Goal: Task Accomplishment & Management: Manage account settings

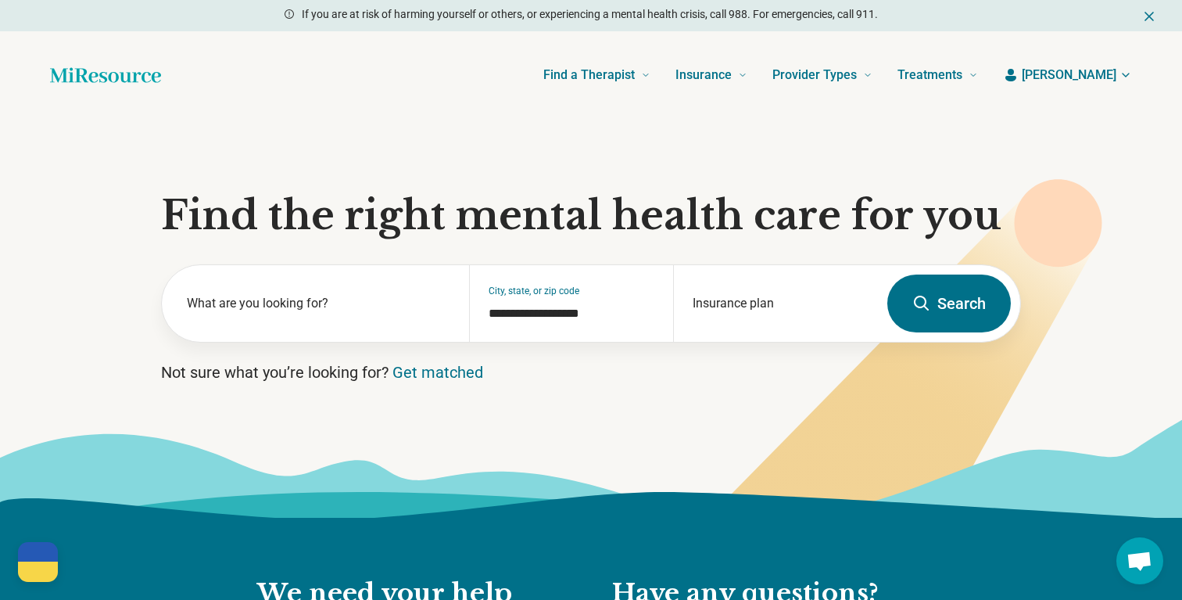
click at [1080, 77] on span "[PERSON_NAME]" at bounding box center [1069, 75] width 95 height 19
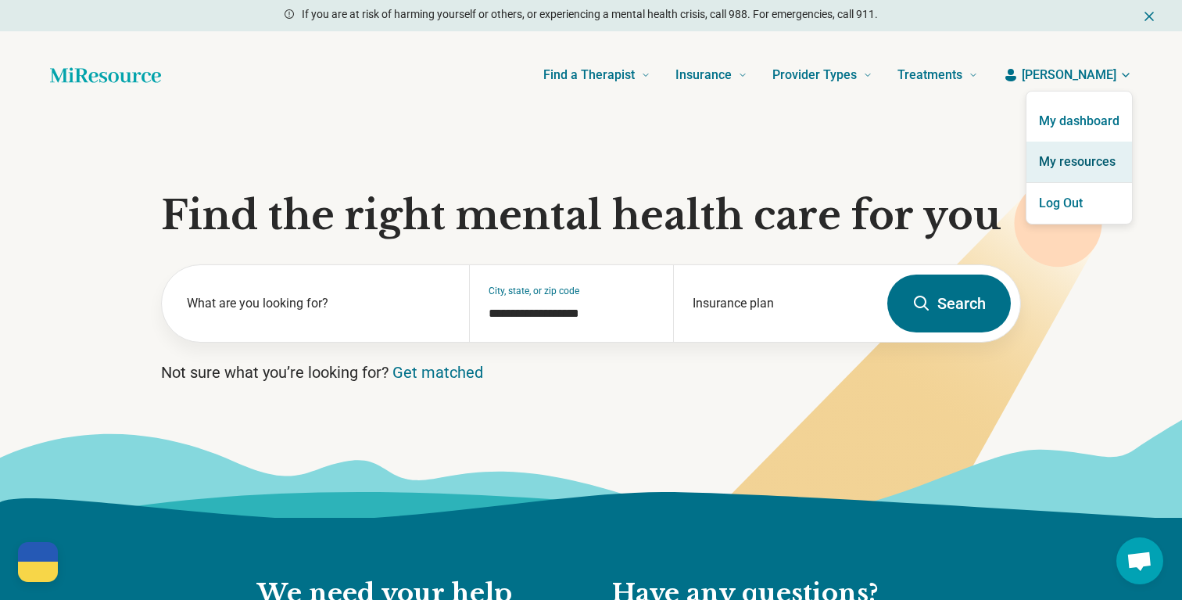
click at [1075, 172] on link "My resources" at bounding box center [1080, 162] width 106 height 41
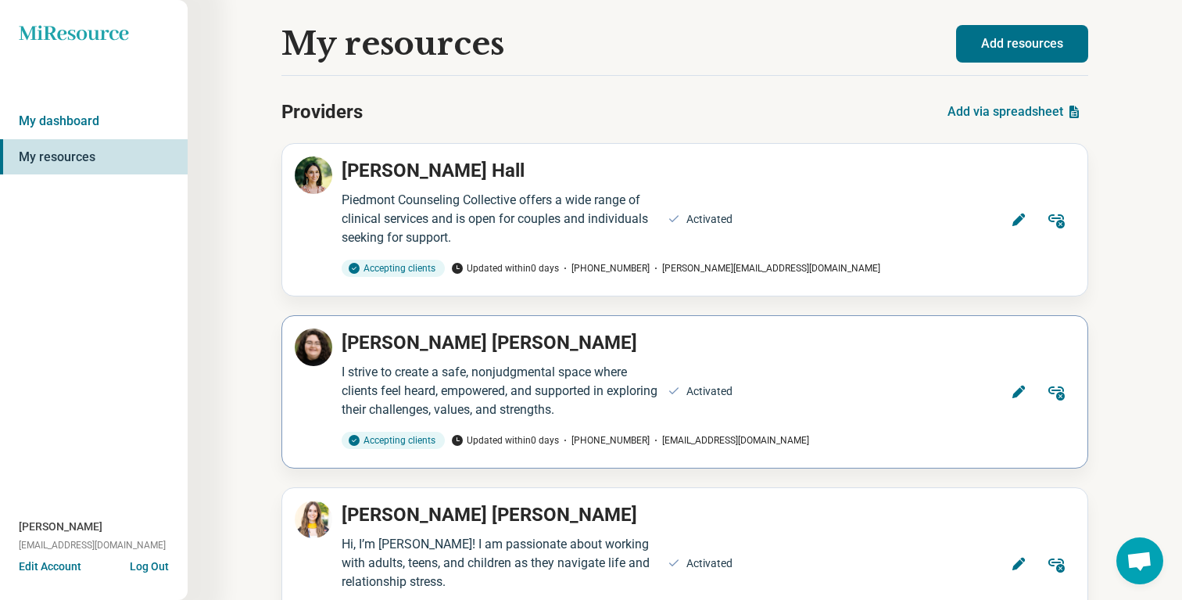
scroll to position [49, 0]
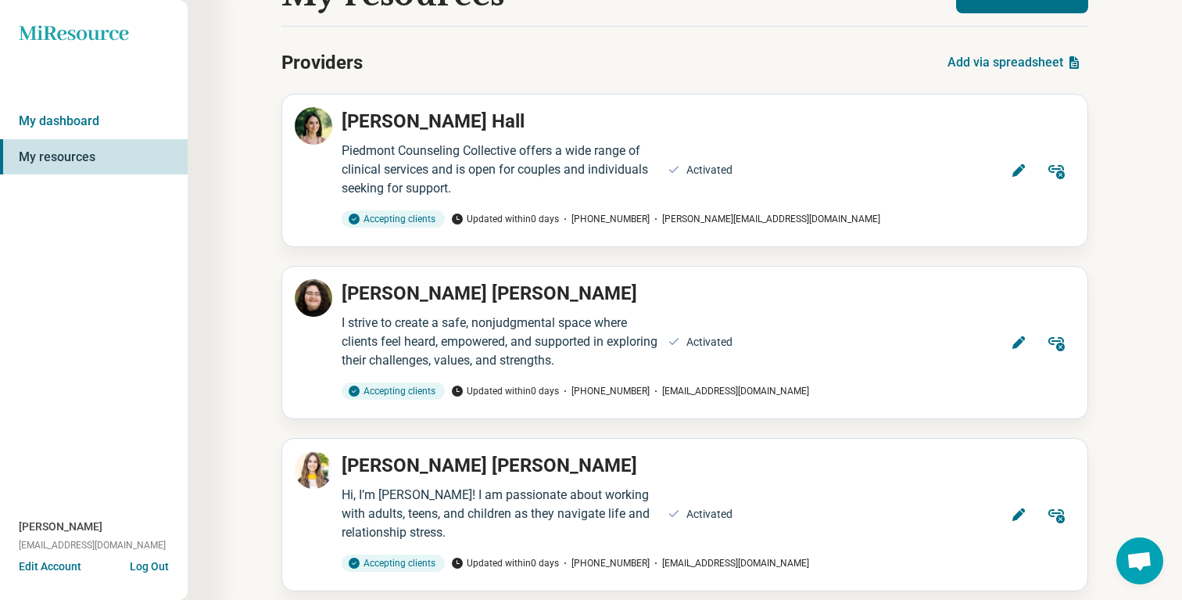
click at [71, 101] on div "Miresource logo My dashboard My resources Josephine Iwatsubo piedmontcounseling…" at bounding box center [94, 300] width 188 height 600
click at [73, 106] on link "My dashboard" at bounding box center [94, 121] width 188 height 36
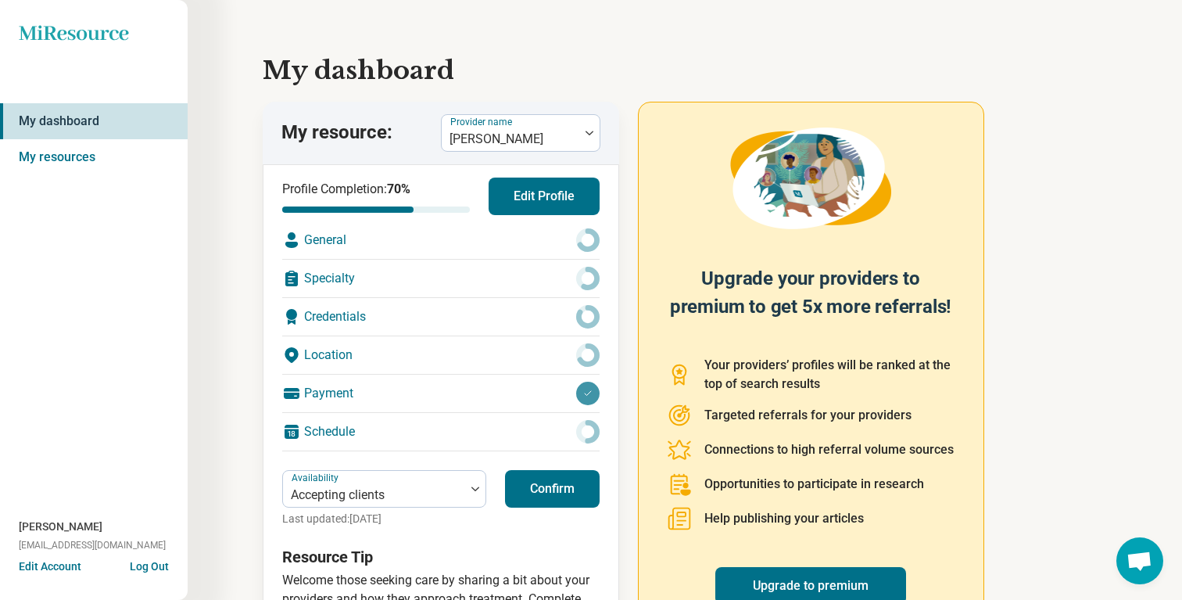
click at [595, 481] on button "Confirm" at bounding box center [552, 489] width 95 height 38
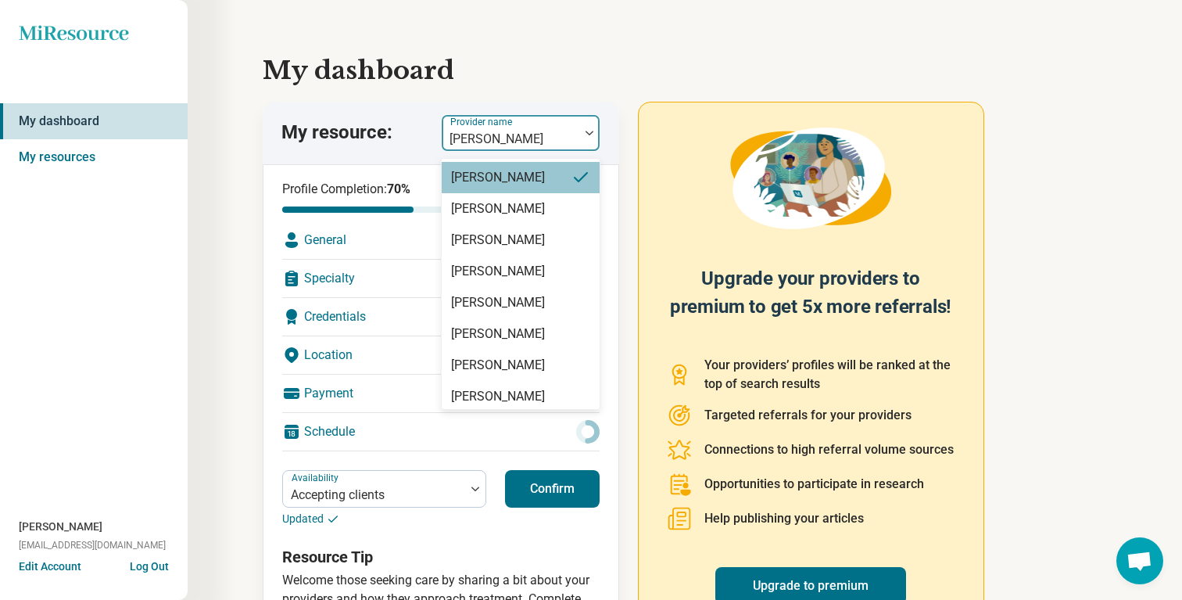
click at [540, 139] on div at bounding box center [510, 139] width 125 height 22
click at [539, 238] on div "[PERSON_NAME]" at bounding box center [521, 239] width 158 height 31
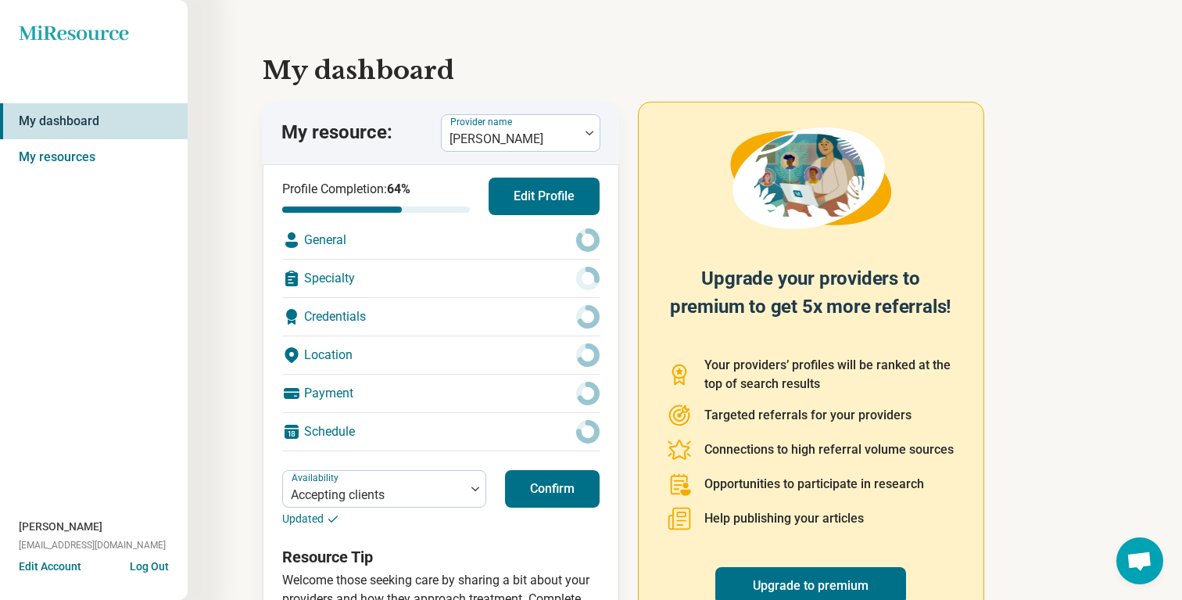
click at [572, 475] on button "Confirm" at bounding box center [552, 489] width 95 height 38
click at [561, 148] on div at bounding box center [510, 139] width 125 height 22
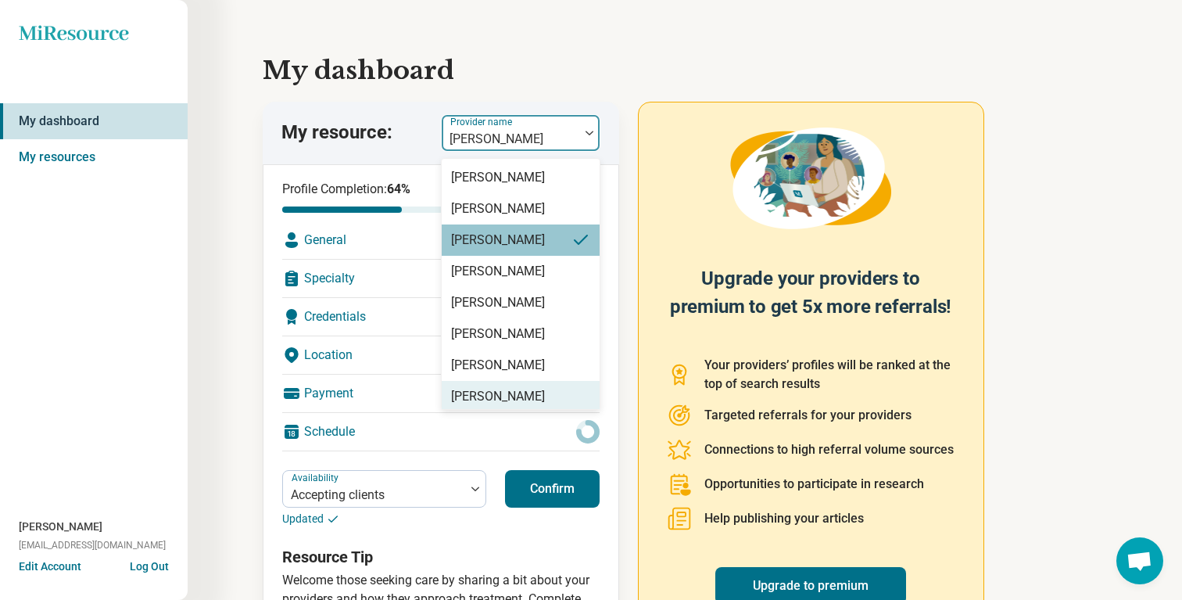
click at [545, 400] on div "Kayla Adcock" at bounding box center [521, 396] width 158 height 31
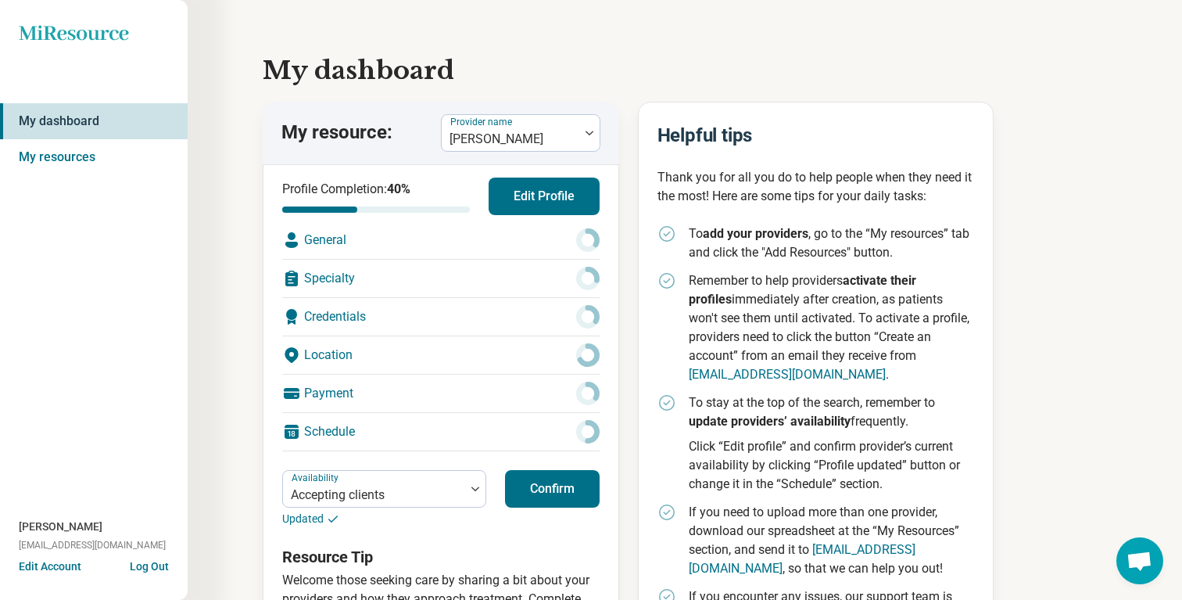
click at [560, 471] on button "Confirm" at bounding box center [552, 489] width 95 height 38
click at [505, 99] on div "My dashboard My resource: Provider name Kayla Adcock Profile Completion: 40 % E…" at bounding box center [685, 336] width 845 height 622
click at [505, 142] on div at bounding box center [510, 139] width 125 height 22
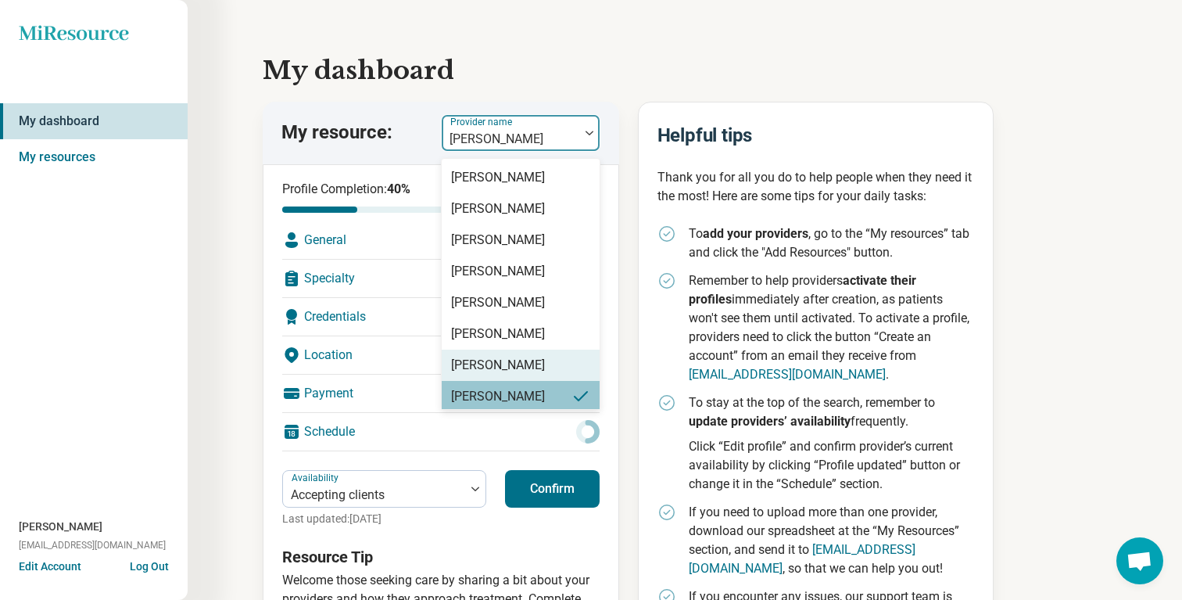
click at [508, 370] on div "Marva Swartz" at bounding box center [498, 365] width 94 height 19
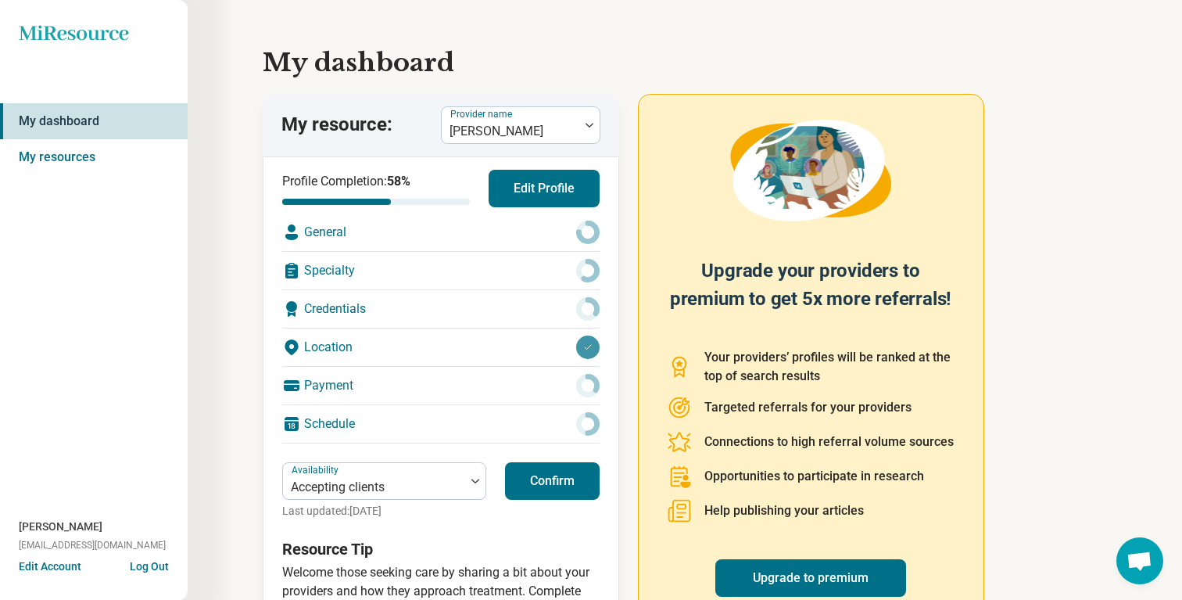
scroll to position [30, 0]
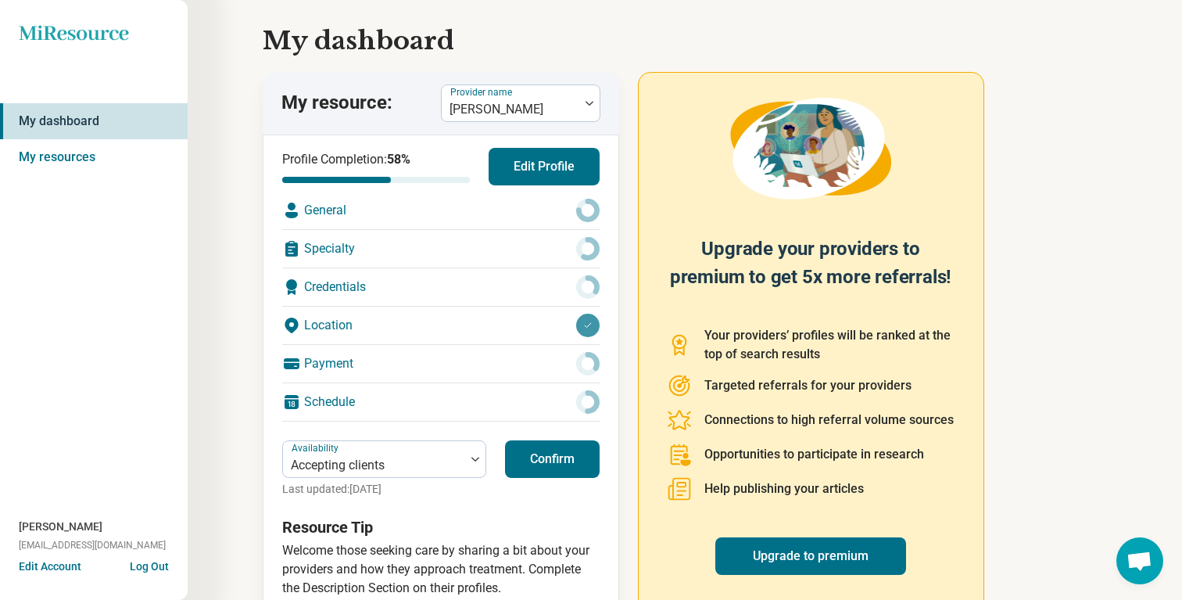
click at [551, 448] on button "Confirm" at bounding box center [552, 459] width 95 height 38
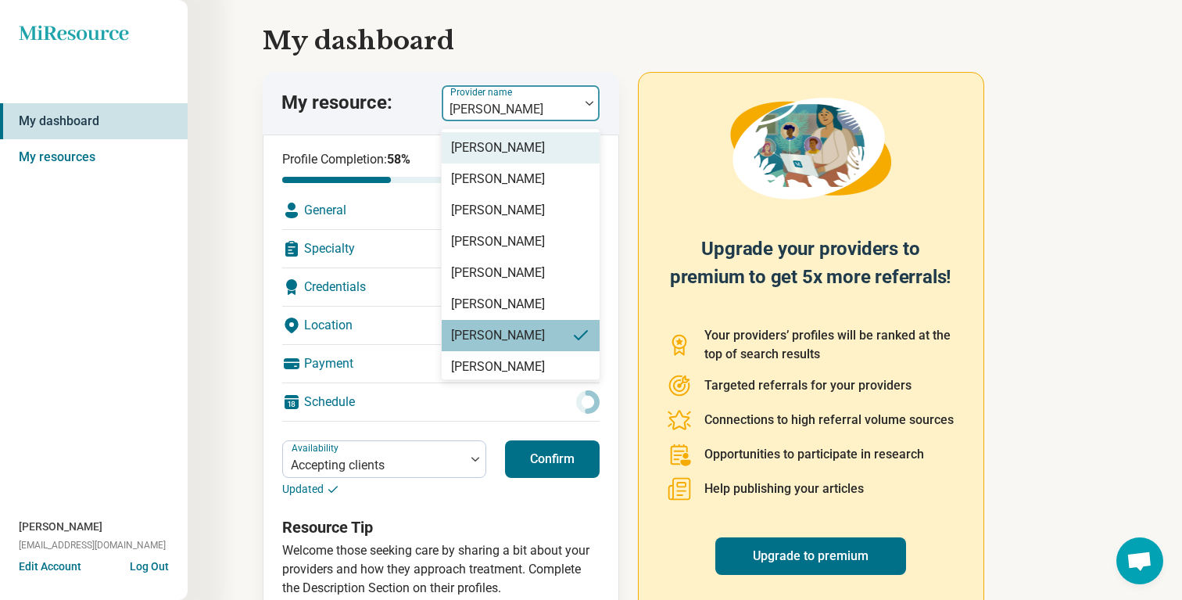
click at [533, 105] on div at bounding box center [510, 110] width 125 height 22
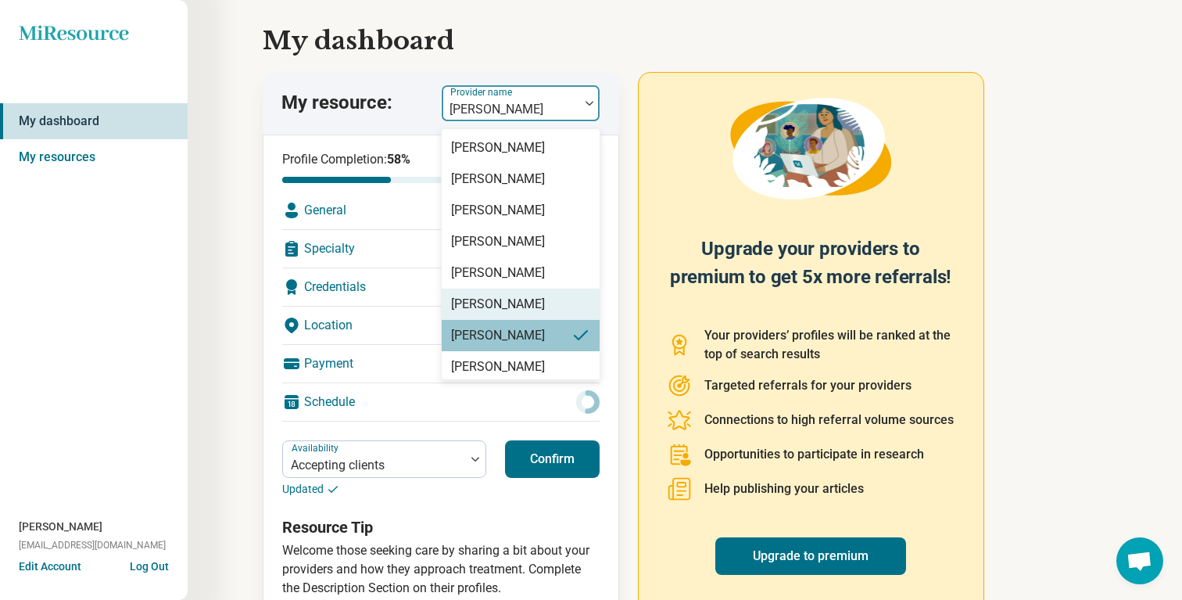
click at [523, 303] on div "Jem Iwatsubo" at bounding box center [498, 304] width 94 height 19
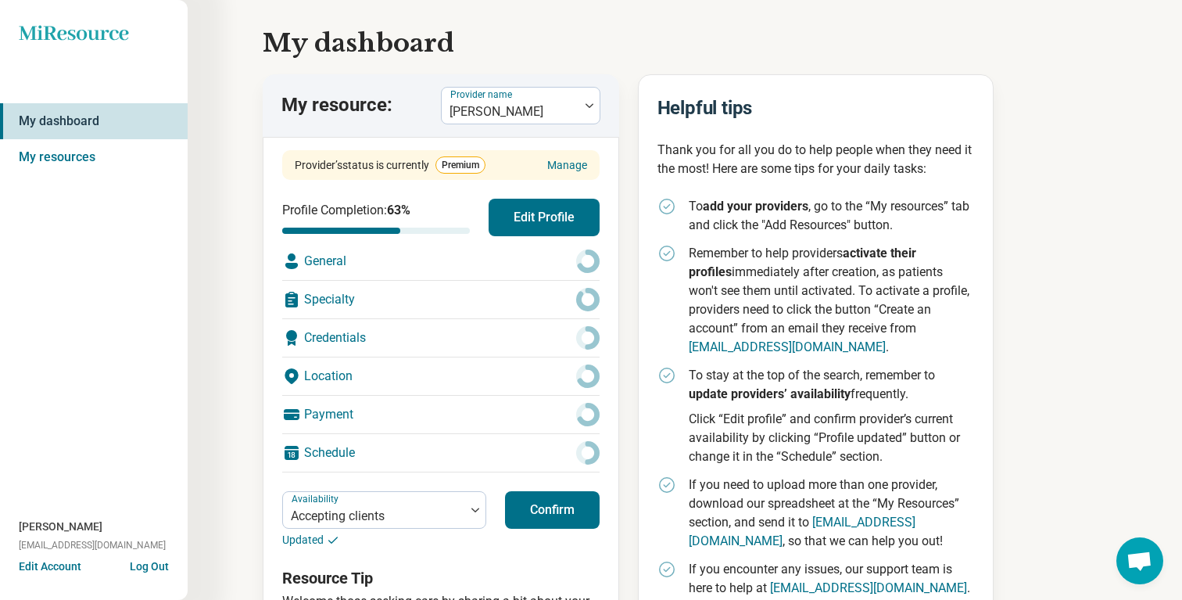
click at [559, 506] on button "Confirm" at bounding box center [552, 510] width 95 height 38
click at [123, 142] on link "My resources" at bounding box center [94, 157] width 188 height 36
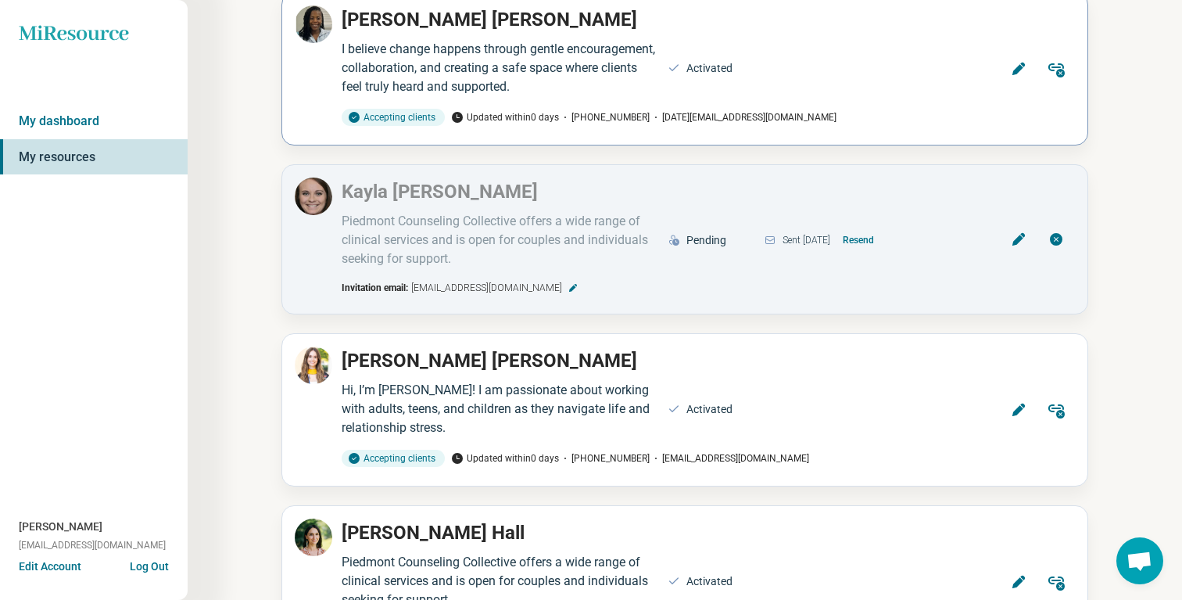
scroll to position [331, 0]
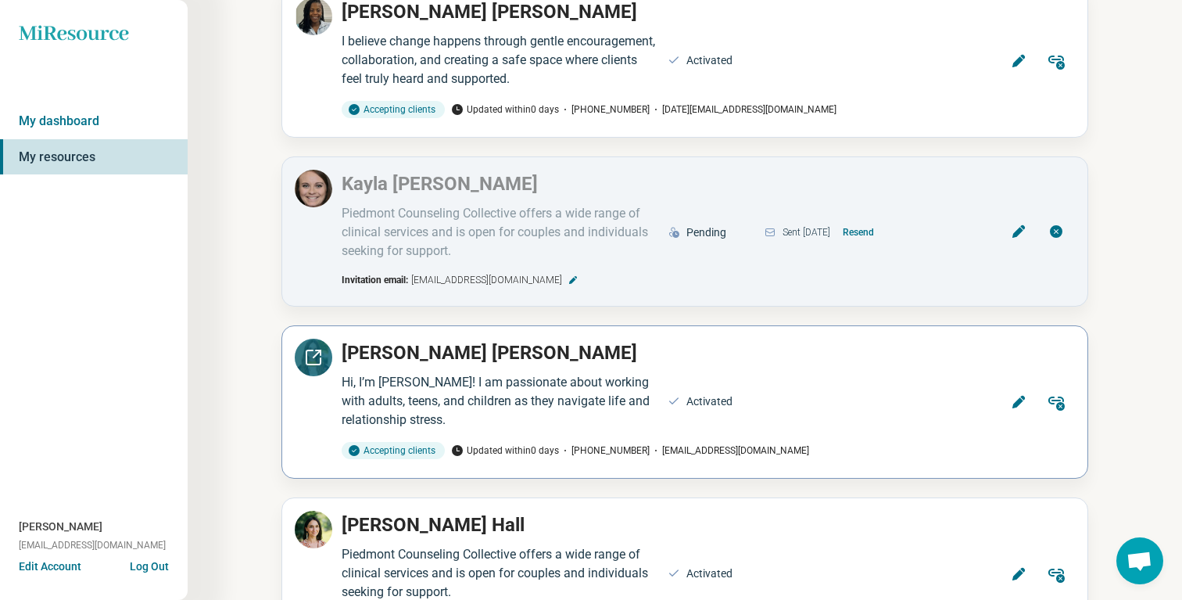
click at [307, 355] on icon at bounding box center [314, 357] width 14 height 14
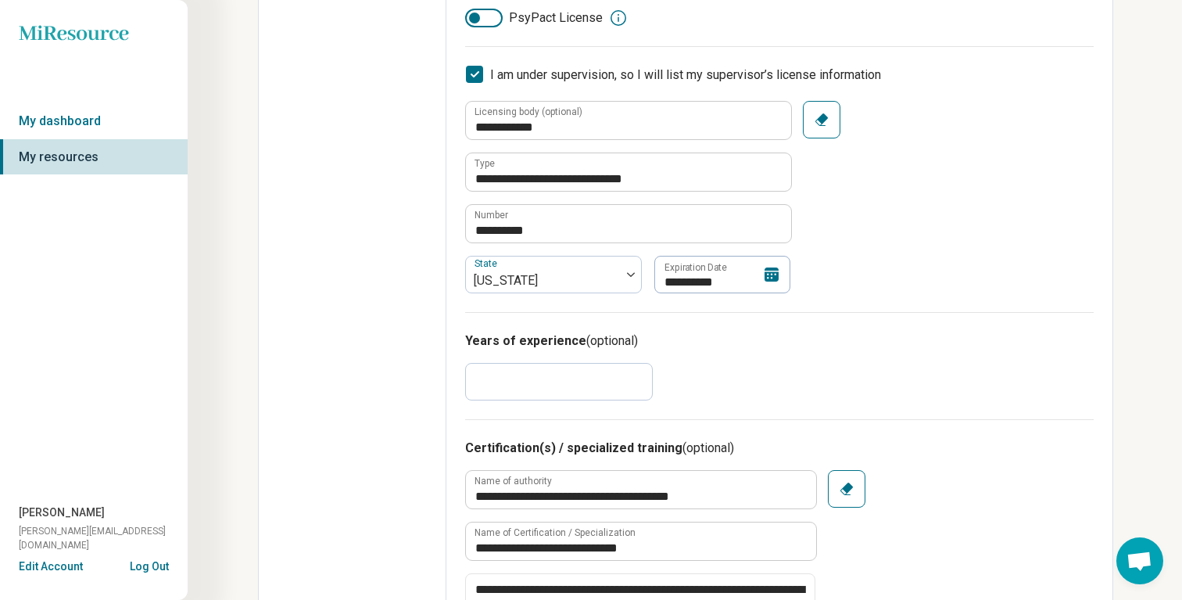
scroll to position [546, 0]
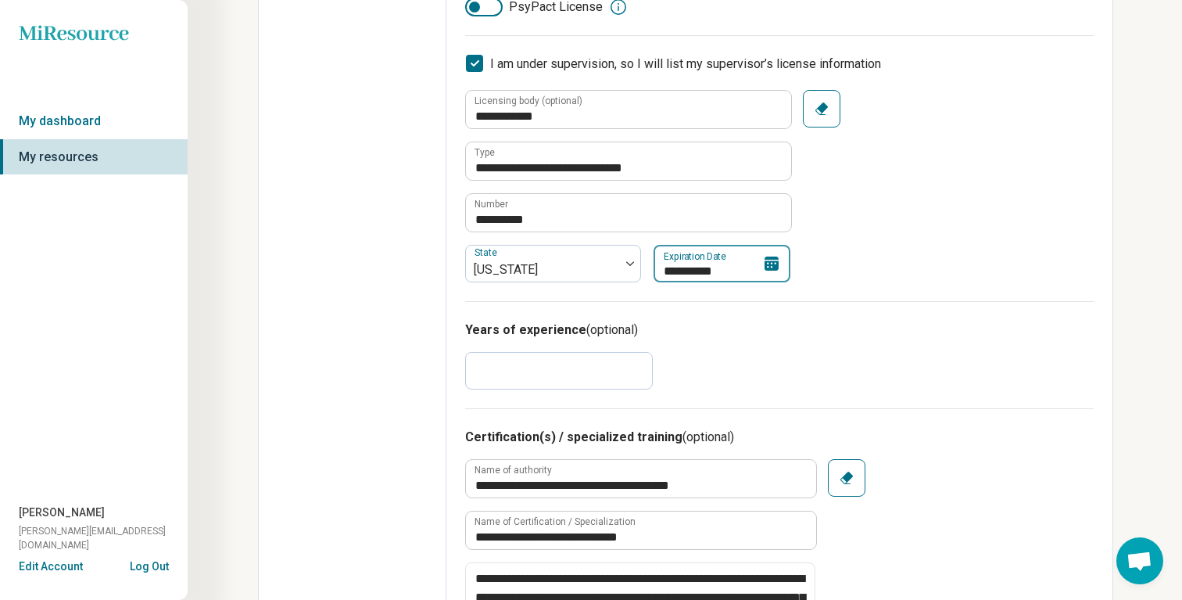
click at [750, 264] on div "**********" at bounding box center [722, 264] width 137 height 38
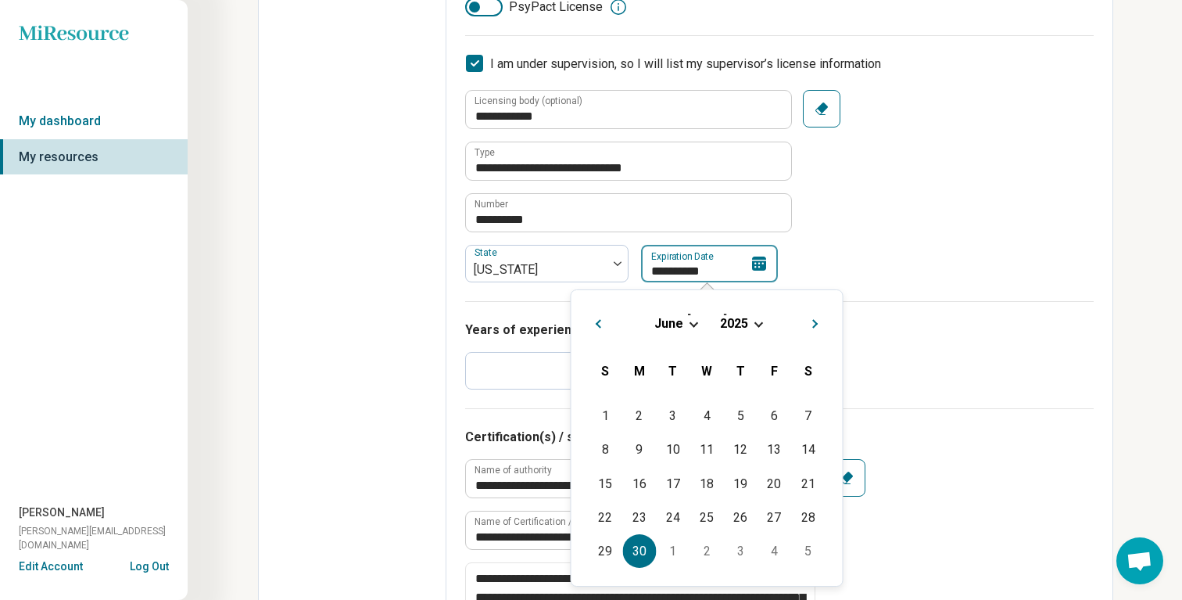
type input "*********"
type textarea "*"
type input "**********"
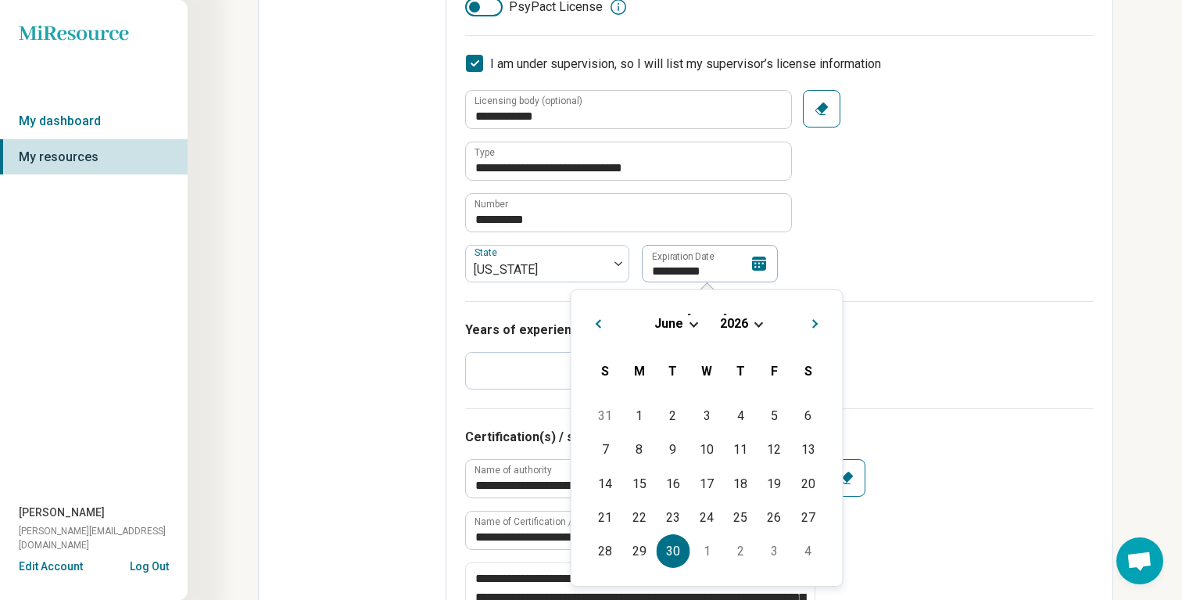
click at [958, 240] on div "**********" at bounding box center [779, 186] width 629 height 192
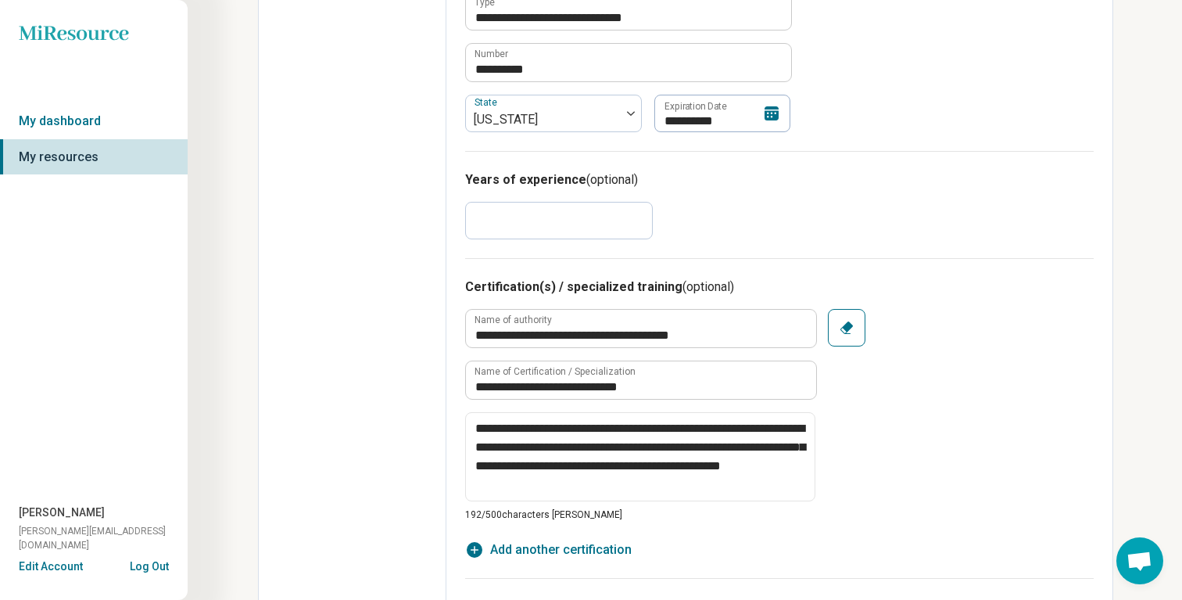
scroll to position [0, 0]
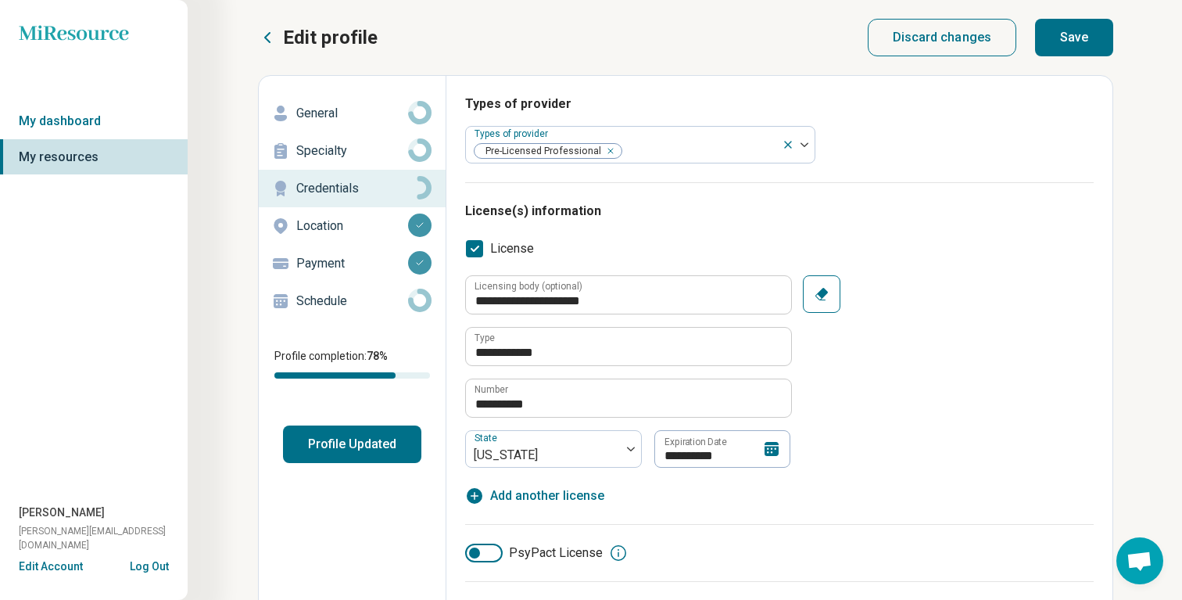
click at [1062, 46] on button "Save" at bounding box center [1074, 38] width 78 height 38
type textarea "*"
click at [70, 124] on link "My dashboard" at bounding box center [94, 121] width 188 height 36
